Goal: Task Accomplishment & Management: Use online tool/utility

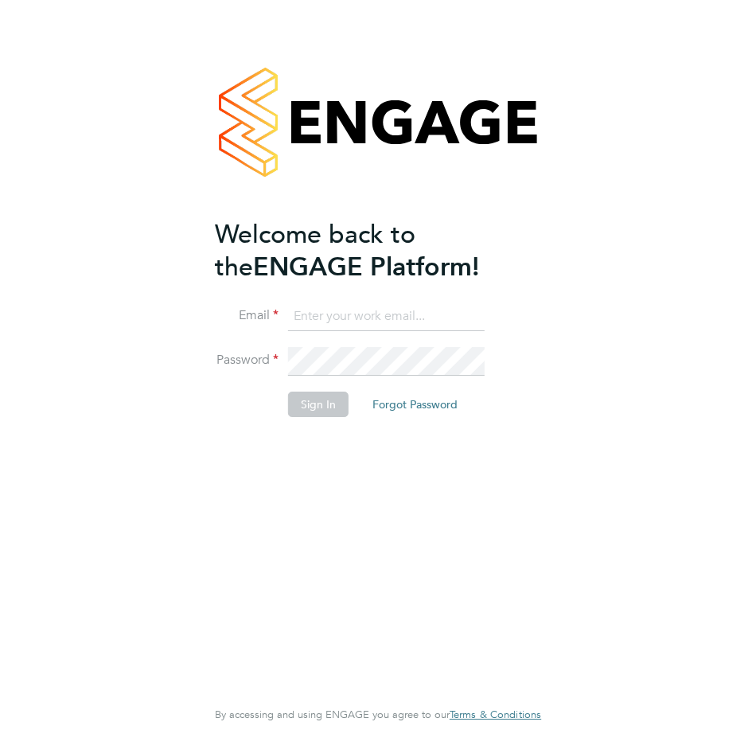
type input "Beth@carbonrecruitment.co.uk"
click at [321, 408] on button "Sign In" at bounding box center [318, 404] width 61 height 25
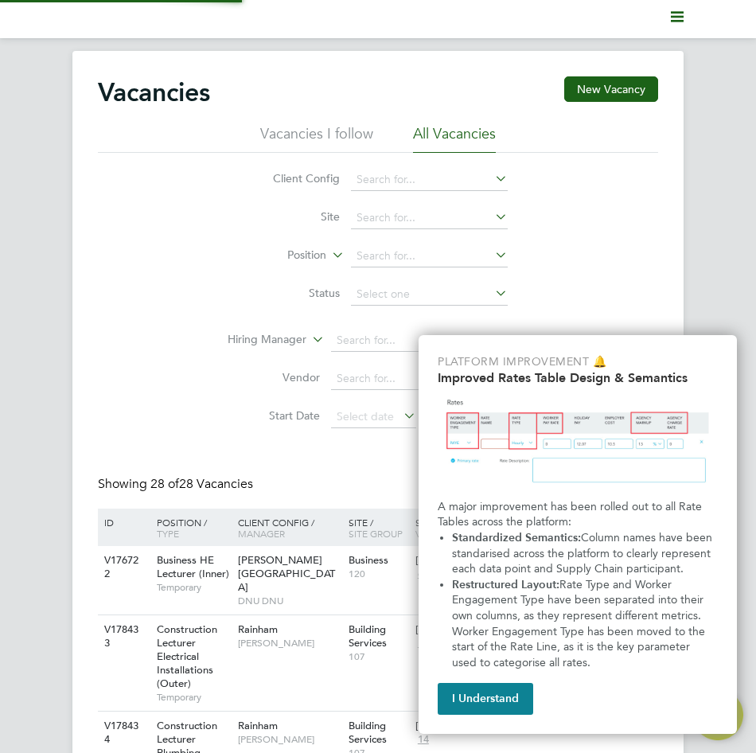
click at [630, 170] on div "Client Config Site Position Status Hiring Manager Vendor Start Date Select date…" at bounding box center [378, 294] width 560 height 283
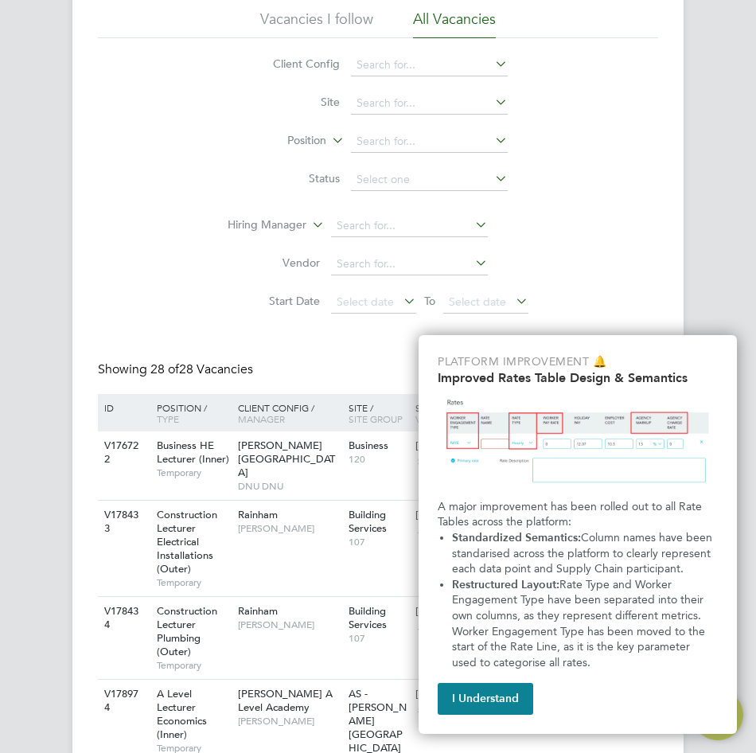
scroll to position [318, 0]
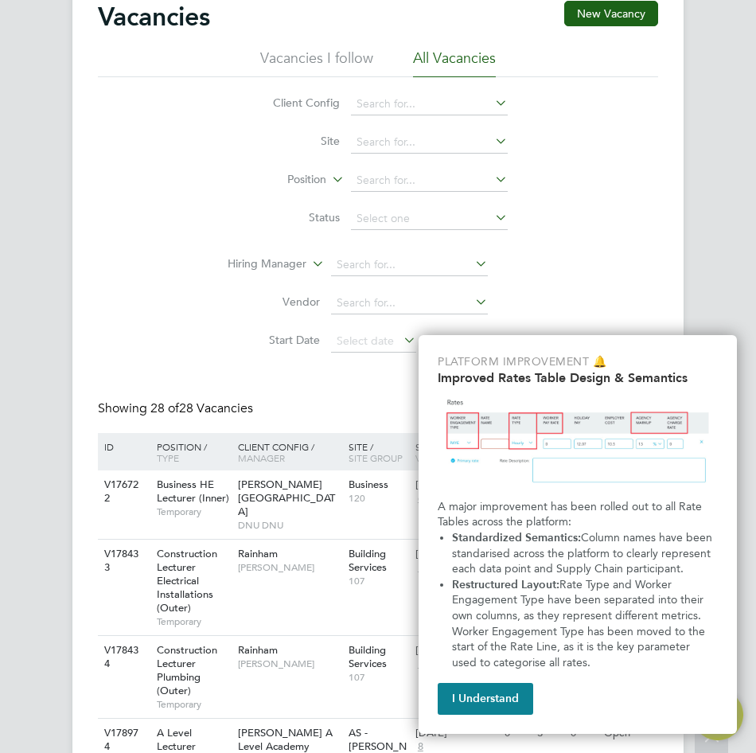
scroll to position [0, 0]
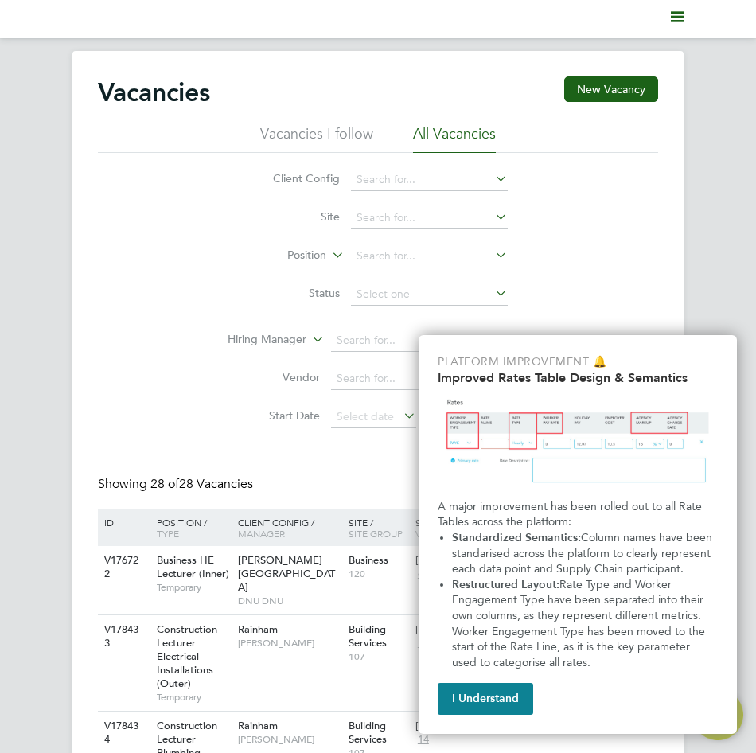
click at [676, 14] on polygon "Main navigation" at bounding box center [677, 12] width 13 height 2
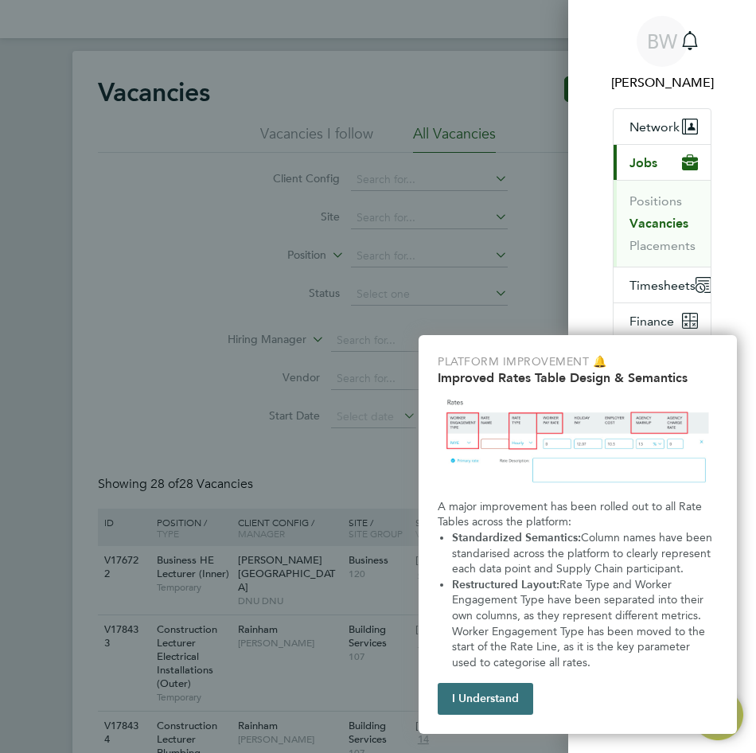
click at [512, 698] on button "I Understand" at bounding box center [486, 699] width 96 height 32
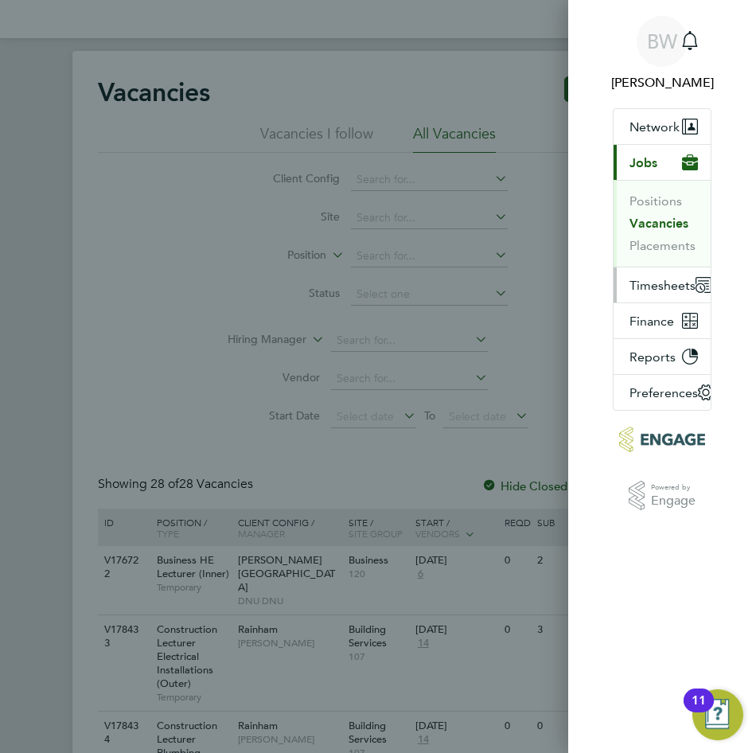
click at [666, 287] on span "Timesheets" at bounding box center [663, 285] width 66 height 15
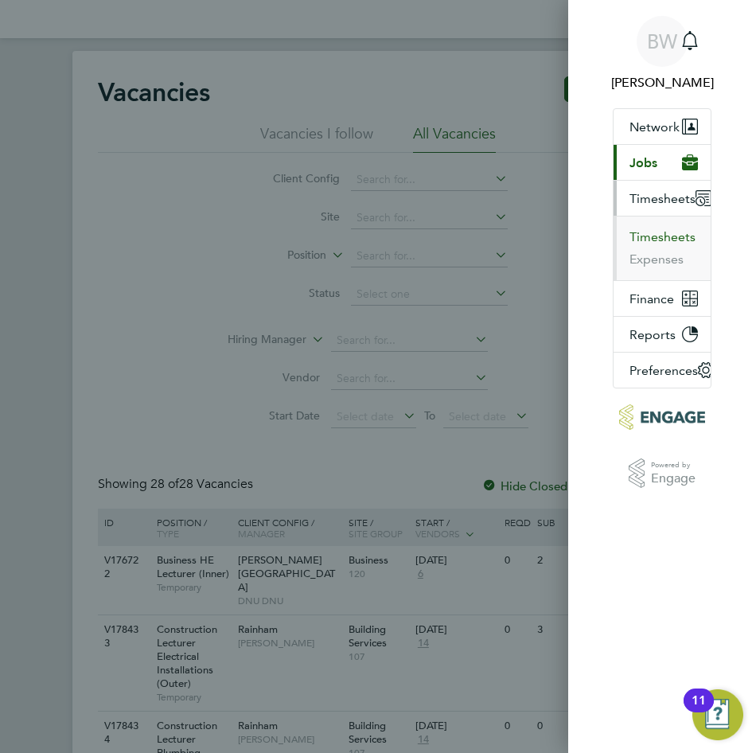
click at [656, 240] on button "Timesheets" at bounding box center [663, 237] width 66 height 16
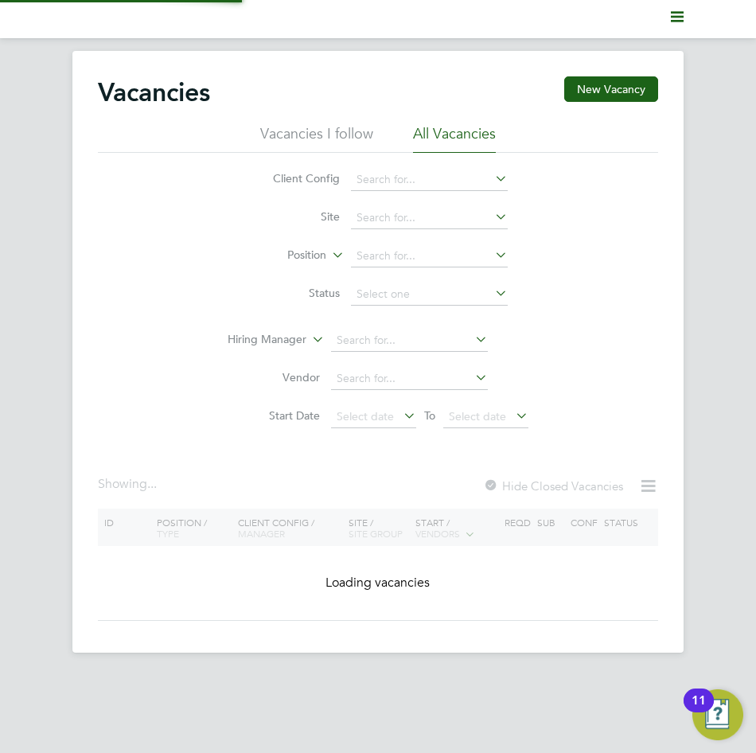
click at [679, 11] on icon "Main navigation" at bounding box center [677, 16] width 13 height 13
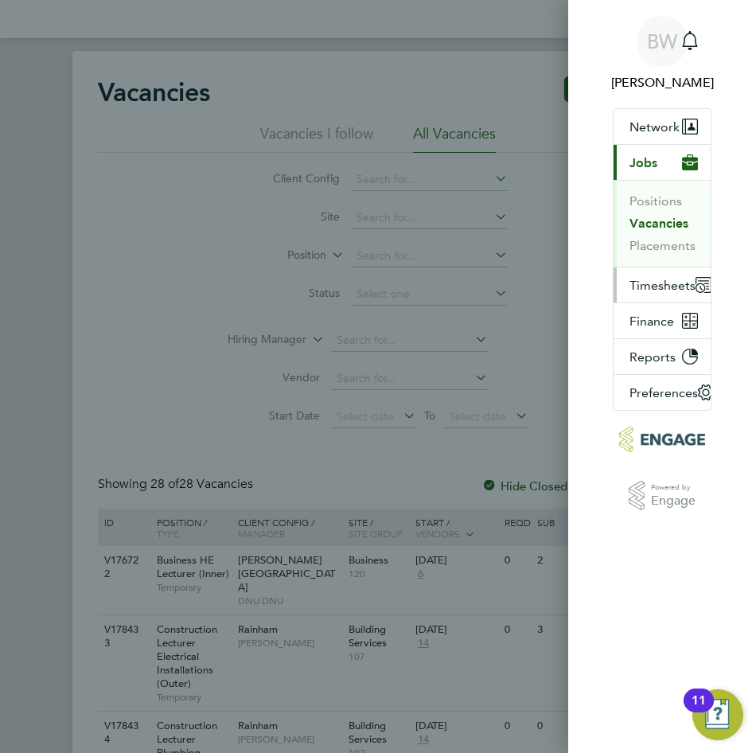
click at [642, 282] on span "Timesheets" at bounding box center [663, 285] width 66 height 15
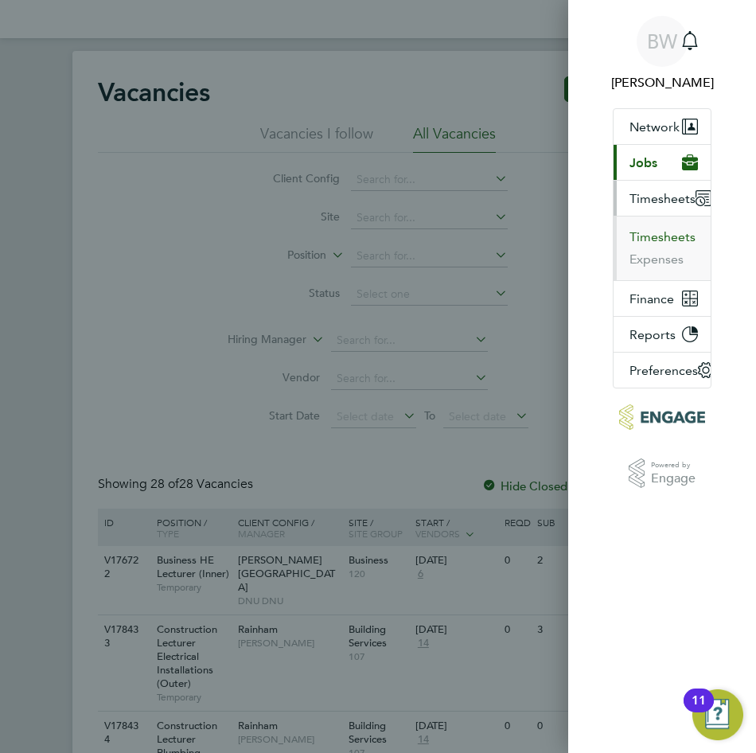
click at [643, 232] on button "Timesheets" at bounding box center [663, 237] width 66 height 16
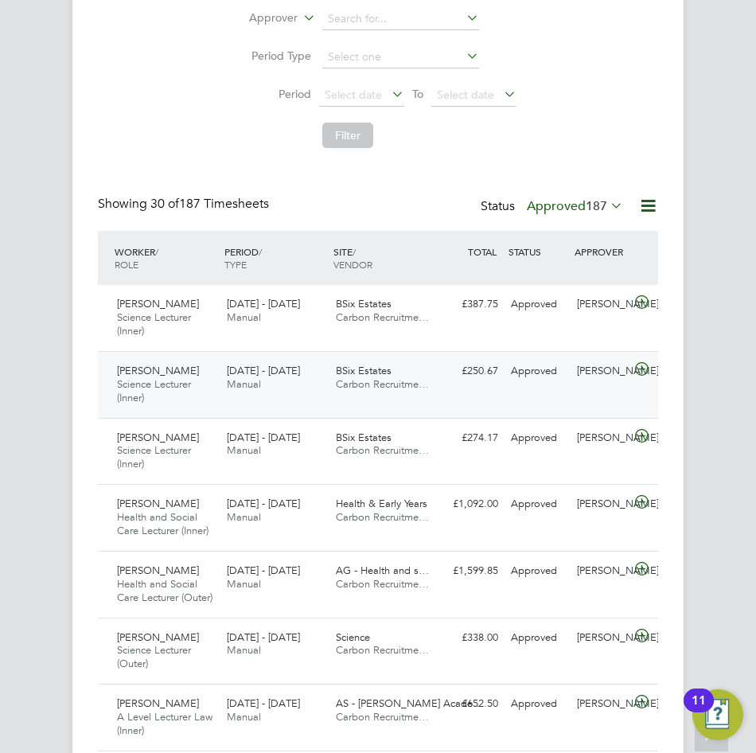
click at [229, 377] on span "[DATE] - [DATE]" at bounding box center [263, 371] width 73 height 14
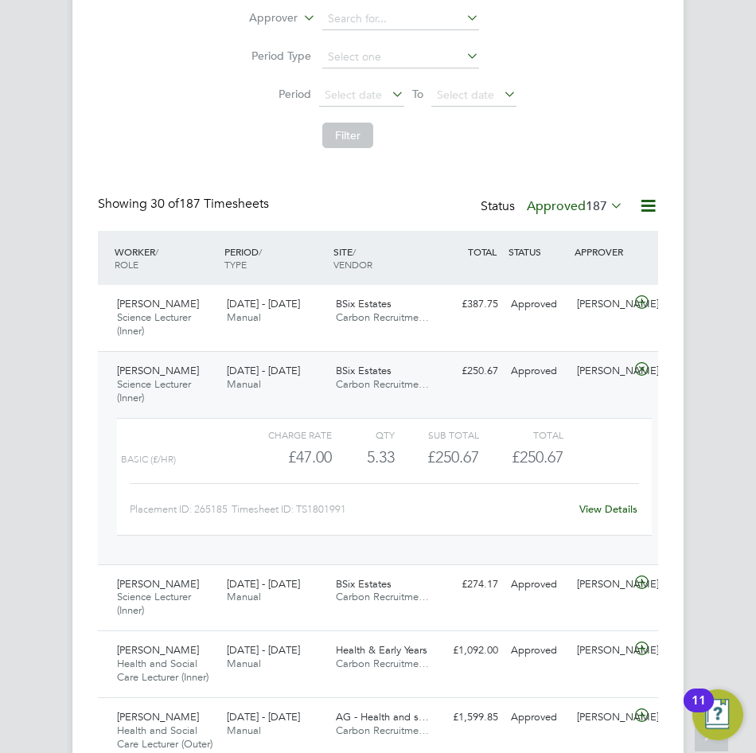
click at [222, 136] on li "Filter" at bounding box center [378, 135] width 317 height 41
click at [448, 318] on div "£387.75 Approved" at bounding box center [472, 304] width 66 height 26
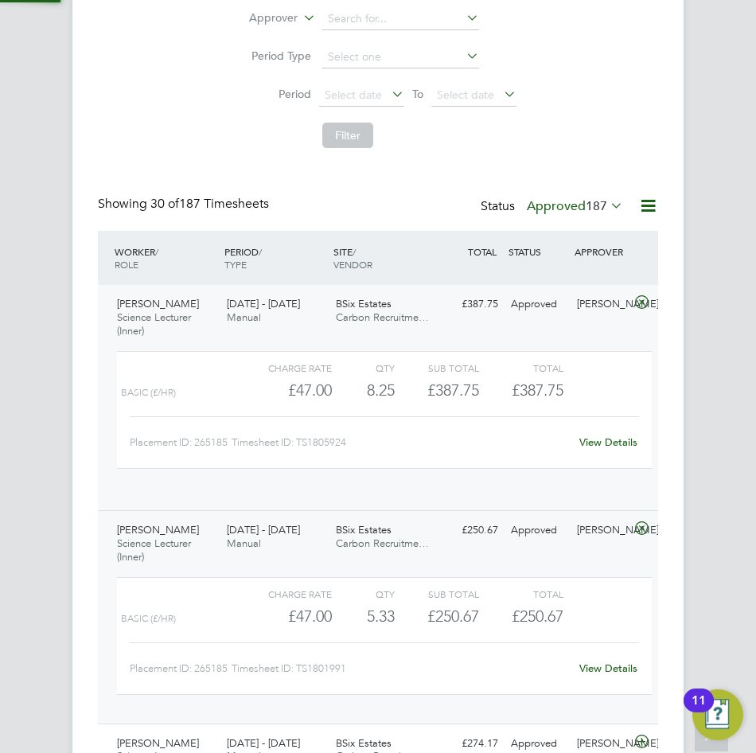
scroll to position [27, 127]
